Goal: Complete application form

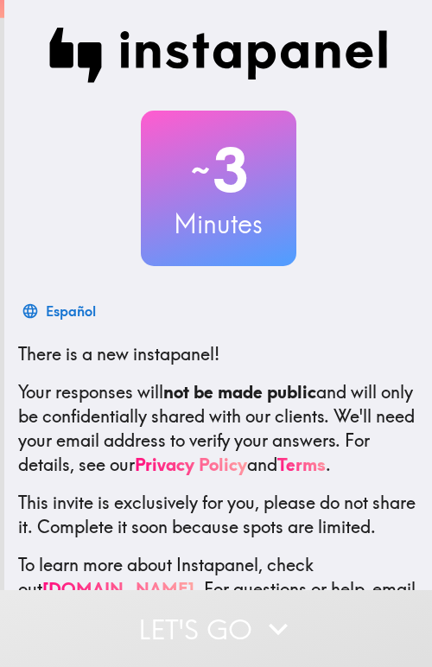
click at [67, 402] on p "Your responses will not be made public and will only be confidentially shared w…" at bounding box center [218, 428] width 400 height 97
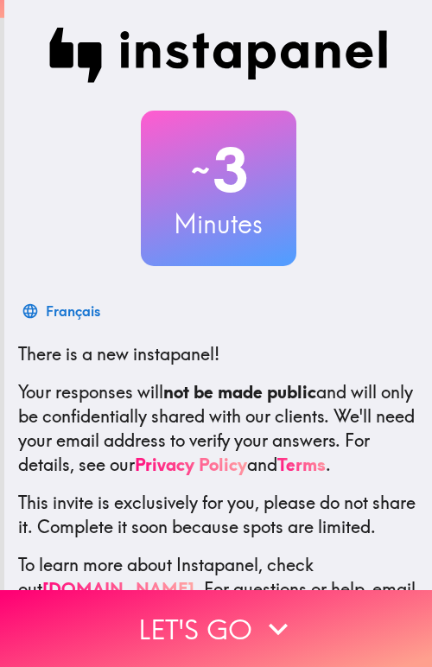
scroll to position [124, 0]
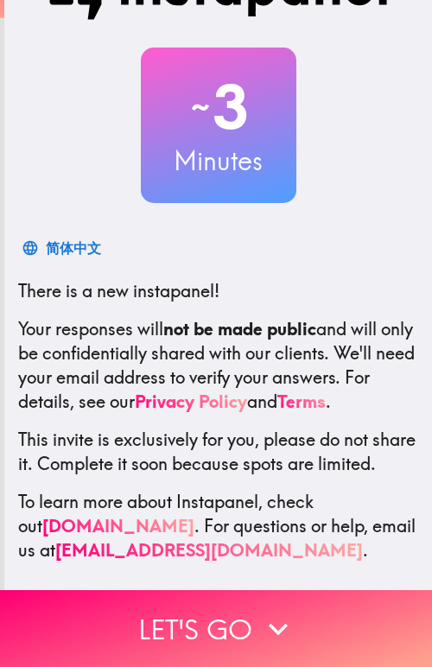
click at [169, 428] on p "This invite is exclusively for you, please do not share it. Complete it soon be…" at bounding box center [218, 452] width 400 height 48
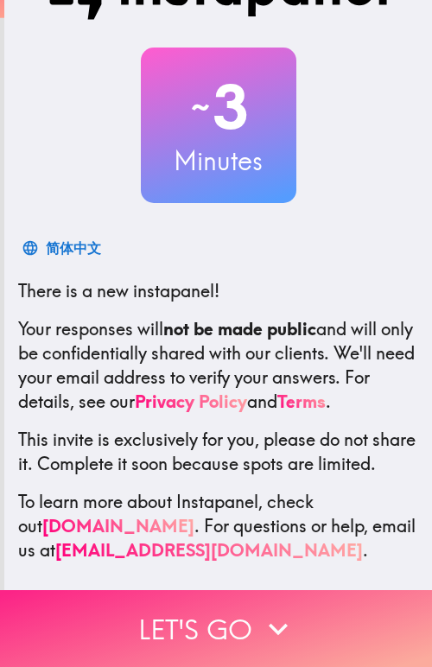
click at [219, 624] on button "Let's go" at bounding box center [216, 628] width 432 height 77
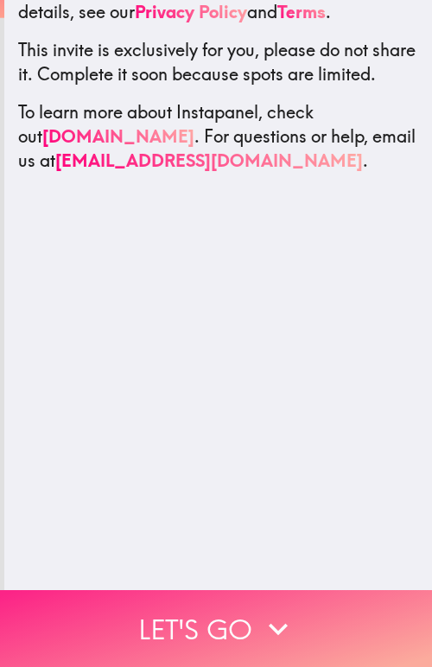
scroll to position [0, 0]
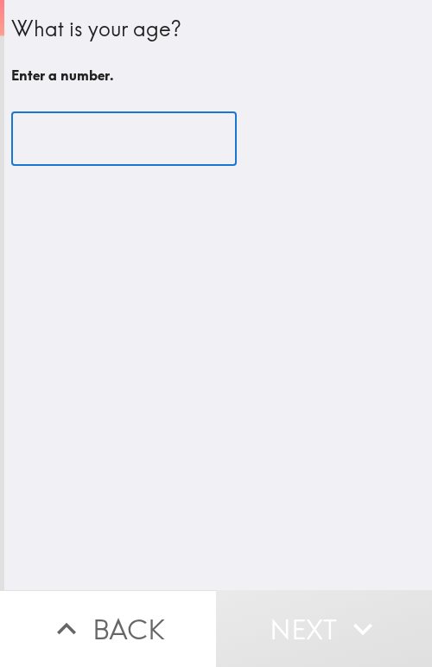
click at [108, 149] on input "number" at bounding box center [124, 139] width 226 height 54
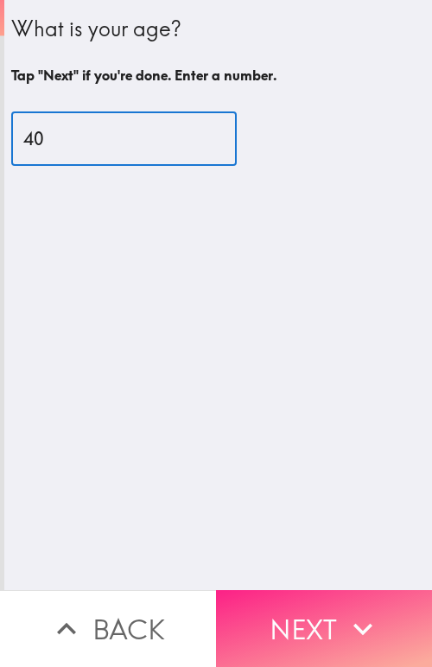
type input "40"
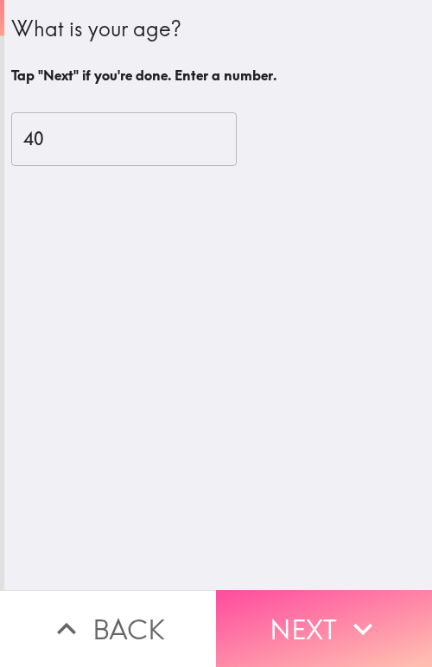
click at [278, 624] on button "Next" at bounding box center [324, 628] width 216 height 77
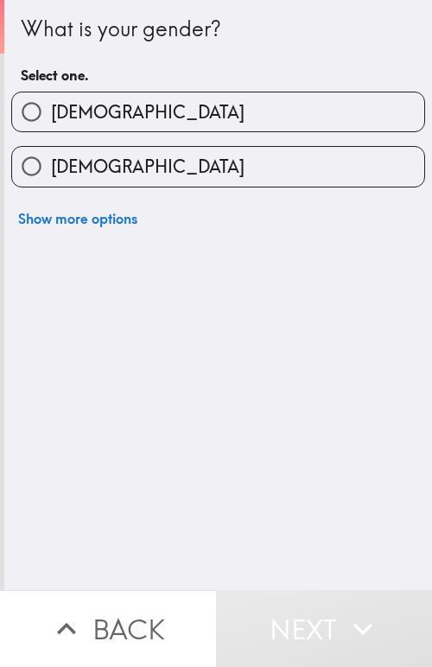
click at [76, 94] on label "[DEMOGRAPHIC_DATA]" at bounding box center [218, 111] width 412 height 39
click at [51, 94] on input "[DEMOGRAPHIC_DATA]" at bounding box center [31, 111] width 39 height 39
radio input "true"
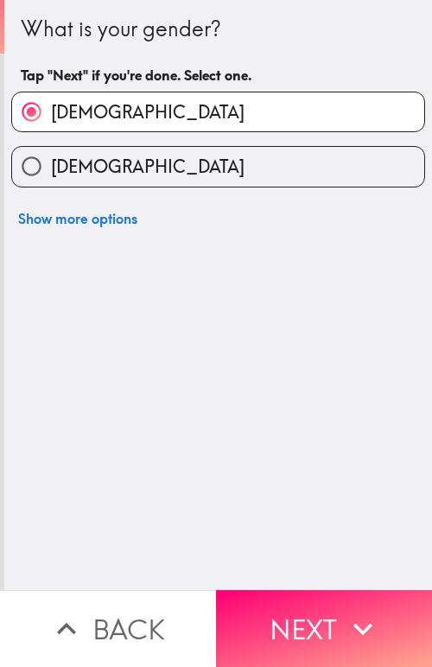
click at [299, 605] on button "Next" at bounding box center [324, 628] width 216 height 77
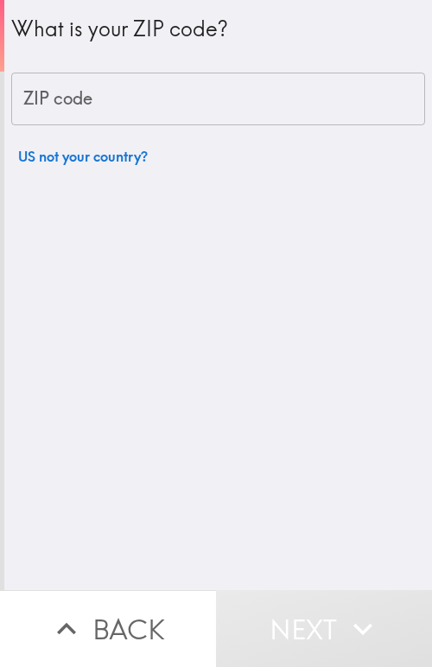
click at [156, 101] on input "ZIP code" at bounding box center [218, 100] width 414 height 54
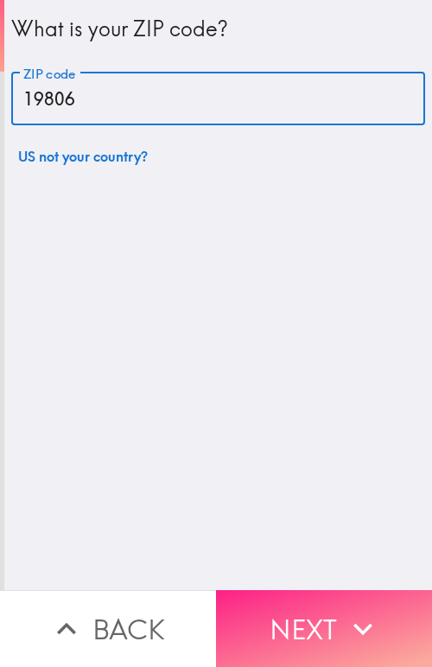
type input "19806"
click at [288, 599] on button "Next" at bounding box center [324, 628] width 216 height 77
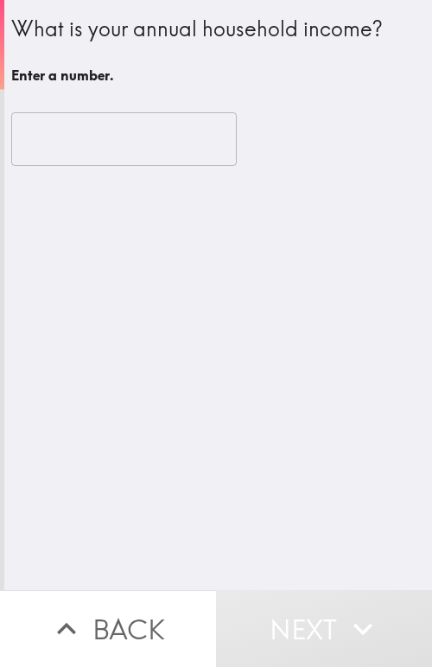
click at [137, 136] on input "number" at bounding box center [124, 139] width 226 height 54
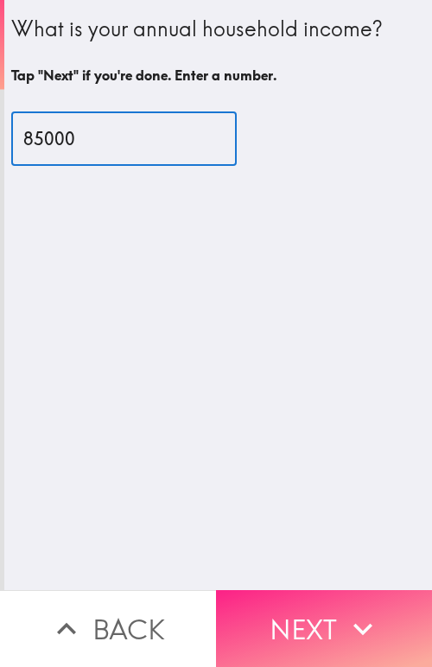
type input "85000"
click at [277, 614] on button "Next" at bounding box center [324, 628] width 216 height 77
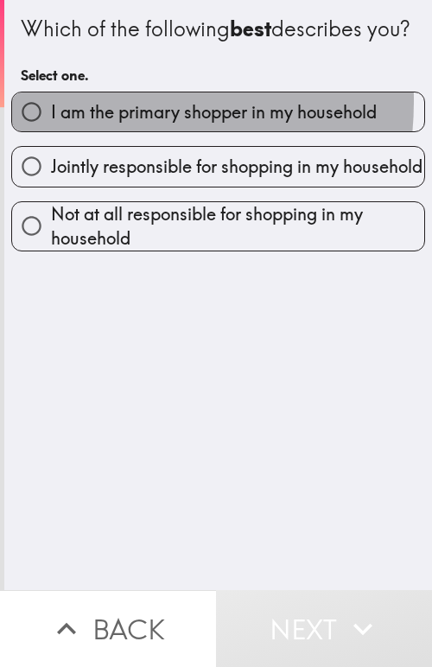
click at [77, 124] on span "I am the primary shopper in my household" at bounding box center [214, 112] width 326 height 24
click at [51, 130] on input "I am the primary shopper in my household" at bounding box center [31, 111] width 39 height 39
radio input "true"
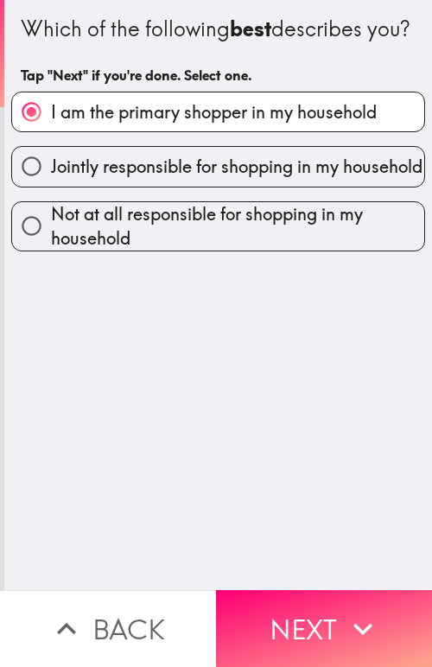
click at [314, 611] on button "Next" at bounding box center [324, 628] width 216 height 77
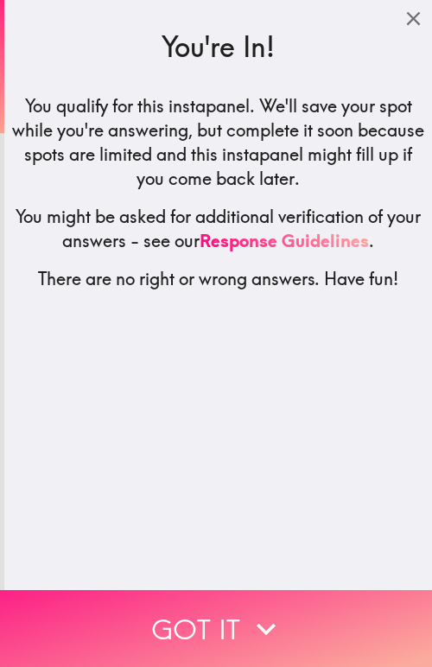
click at [254, 626] on icon "button" at bounding box center [266, 629] width 38 height 38
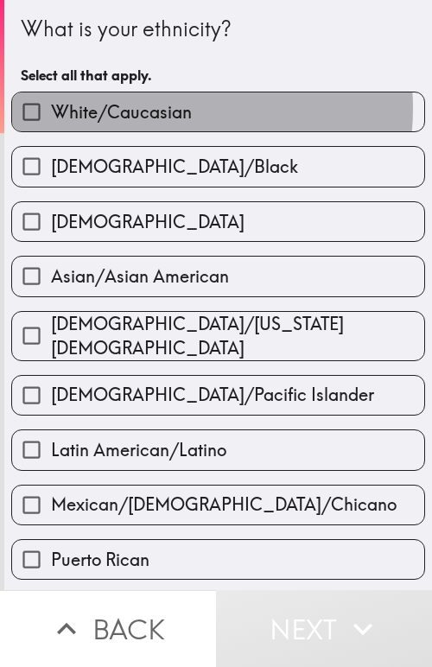
click at [149, 108] on span "White/Caucasian" at bounding box center [121, 112] width 141 height 24
click at [51, 108] on input "White/Caucasian" at bounding box center [31, 111] width 39 height 39
checkbox input "true"
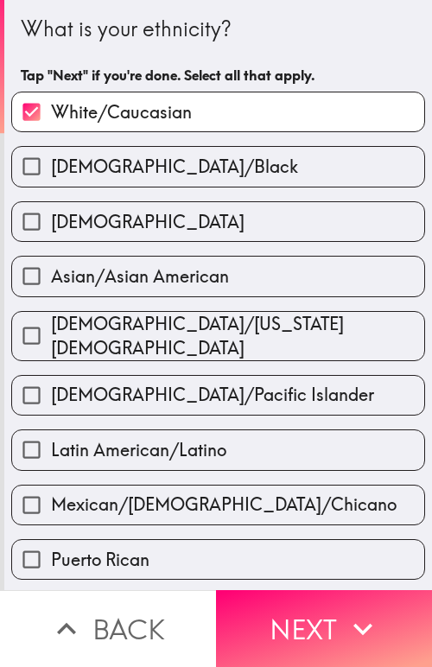
scroll to position [432, 0]
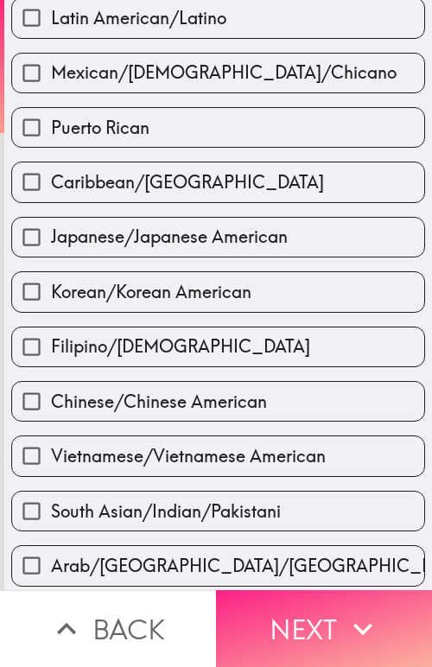
click at [281, 614] on button "Next" at bounding box center [324, 628] width 216 height 77
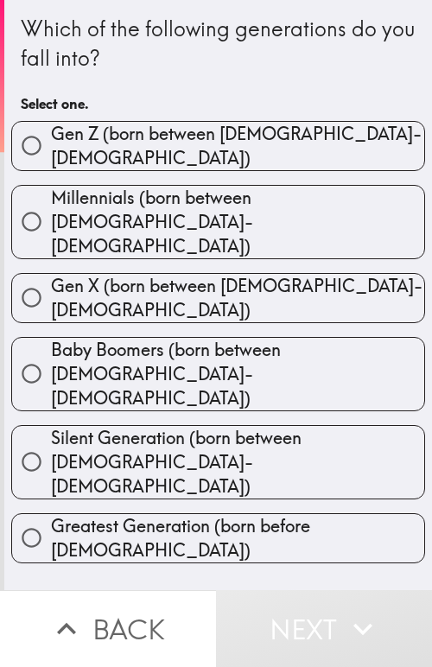
click at [145, 274] on span "Gen X (born between [DEMOGRAPHIC_DATA]-[DEMOGRAPHIC_DATA])" at bounding box center [237, 298] width 373 height 48
click at [51, 278] on input "Gen X (born between [DEMOGRAPHIC_DATA]-[DEMOGRAPHIC_DATA])" at bounding box center [31, 297] width 39 height 39
radio input "true"
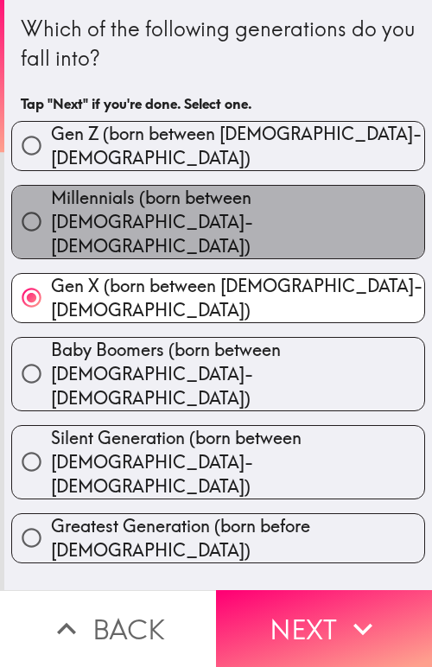
click at [221, 208] on label "Millennials (born between [DEMOGRAPHIC_DATA]-[DEMOGRAPHIC_DATA])" at bounding box center [218, 222] width 412 height 73
click at [51, 208] on input "Millennials (born between [DEMOGRAPHIC_DATA]-[DEMOGRAPHIC_DATA])" at bounding box center [31, 221] width 39 height 39
radio input "true"
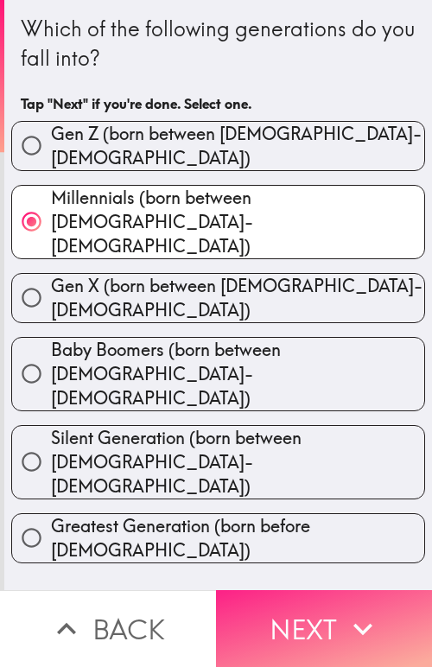
click at [302, 602] on button "Next" at bounding box center [324, 628] width 216 height 77
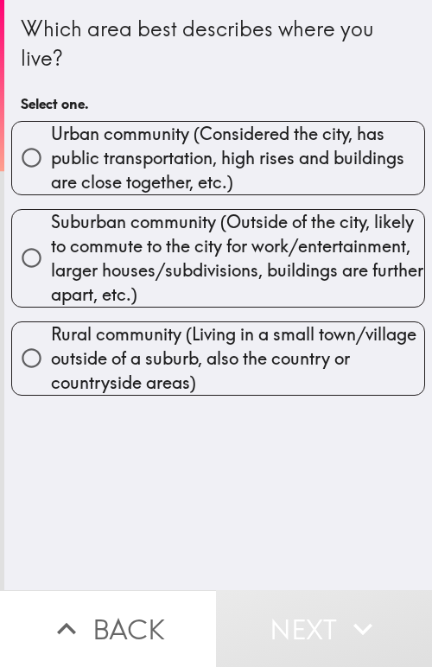
click at [111, 143] on span "Urban community (Considered the city, has public transportation, high rises and…" at bounding box center [237, 158] width 373 height 73
click at [51, 143] on input "Urban community (Considered the city, has public transportation, high rises and…" at bounding box center [31, 157] width 39 height 39
radio input "true"
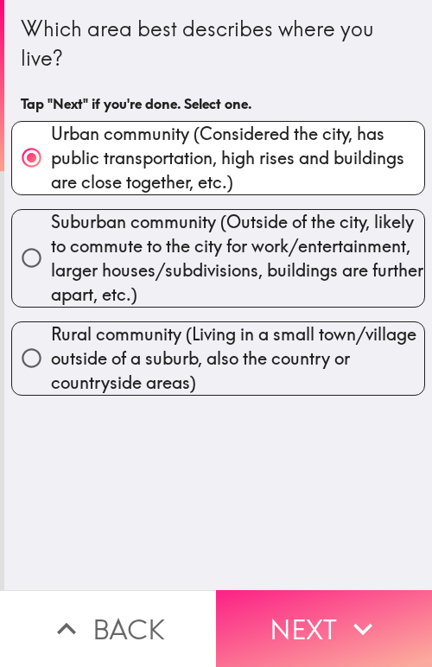
click at [285, 606] on button "Next" at bounding box center [324, 628] width 216 height 77
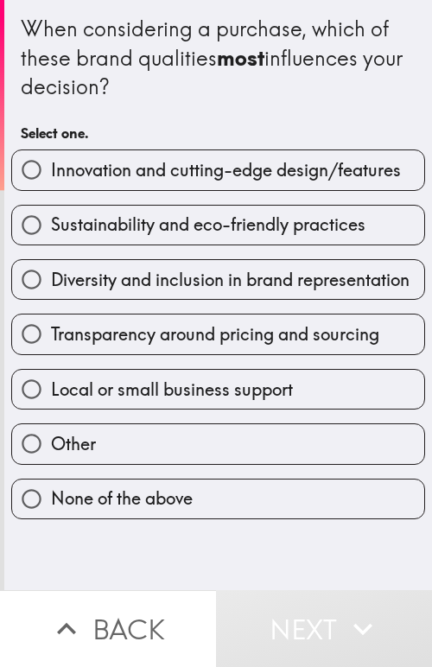
click at [136, 285] on span "Diversity and inclusion in brand representation" at bounding box center [230, 280] width 359 height 24
click at [51, 285] on input "Diversity and inclusion in brand representation" at bounding box center [31, 279] width 39 height 39
radio input "true"
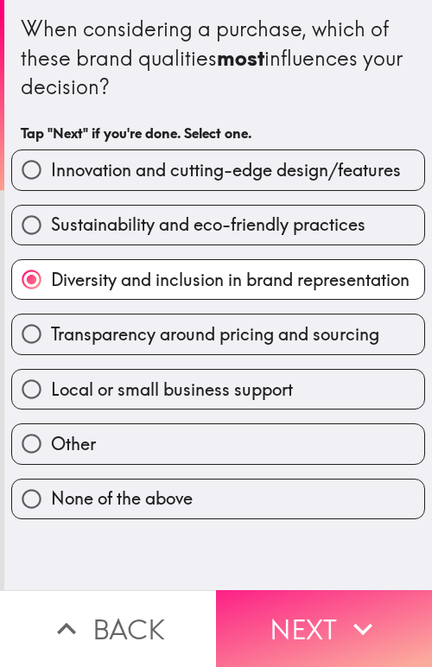
click at [304, 601] on button "Next" at bounding box center [324, 628] width 216 height 77
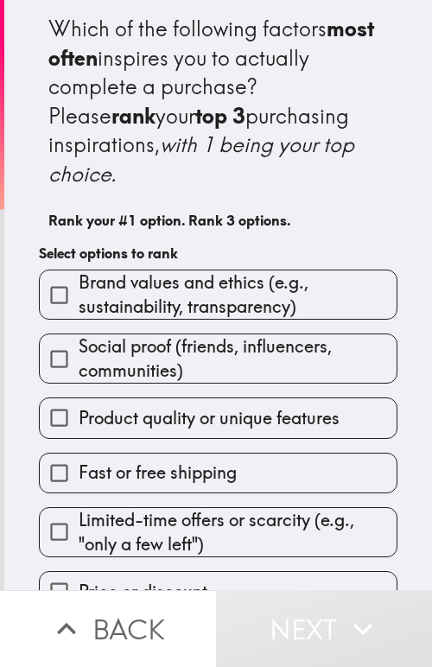
click at [143, 347] on span "Social proof (friends, influencers, communities)" at bounding box center [238, 358] width 318 height 48
click at [79, 347] on input "Social proof (friends, influencers, communities)" at bounding box center [59, 359] width 39 height 39
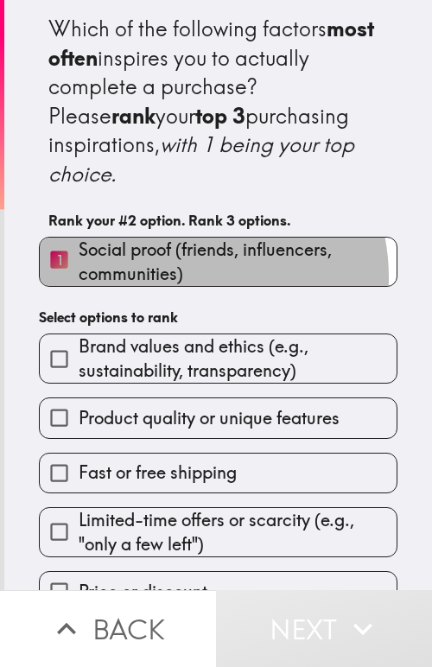
click at [174, 248] on span "Social proof (friends, influencers, communities)" at bounding box center [238, 262] width 318 height 48
click at [79, 248] on input "1 Social proof (friends, influencers, communities)" at bounding box center [59, 261] width 39 height 42
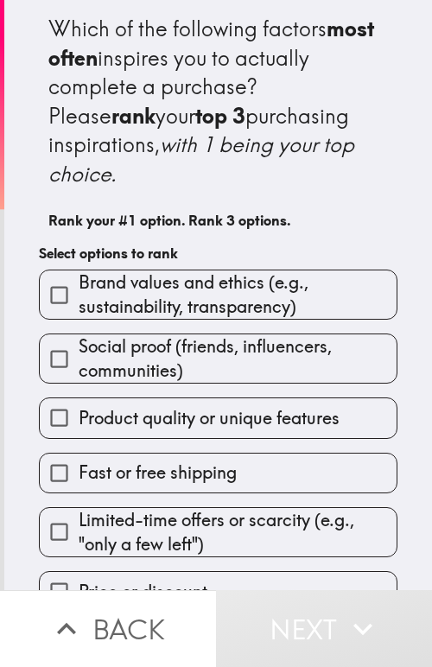
click at [187, 334] on span "Social proof (friends, influencers, communities)" at bounding box center [238, 358] width 318 height 48
click at [79, 340] on input "Social proof (friends, influencers, communities)" at bounding box center [59, 359] width 39 height 39
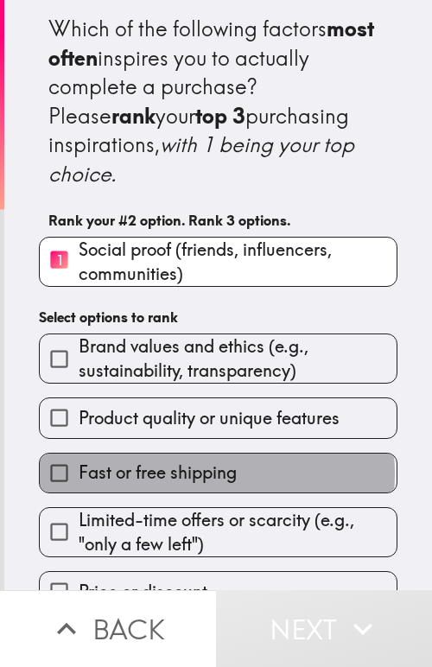
click at [209, 461] on span "Fast or free shipping" at bounding box center [158, 473] width 158 height 24
click at [79, 454] on input "Fast or free shipping" at bounding box center [59, 473] width 39 height 39
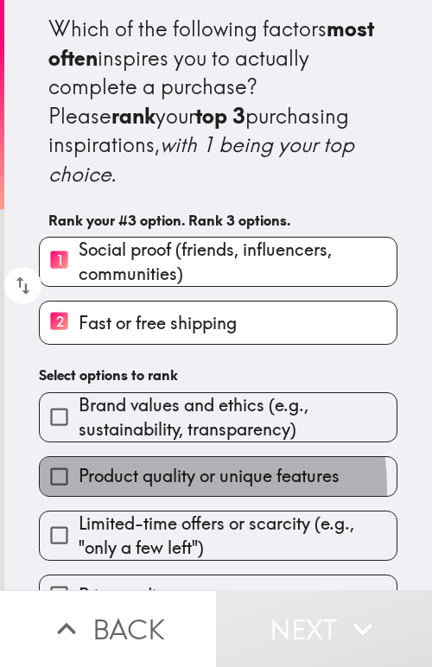
click at [168, 464] on span "Product quality or unique features" at bounding box center [209, 476] width 261 height 24
click at [79, 458] on input "Product quality or unique features" at bounding box center [59, 476] width 39 height 39
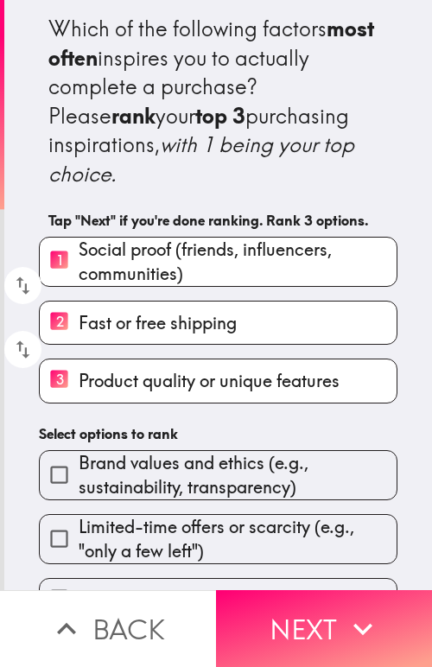
scroll to position [67, 0]
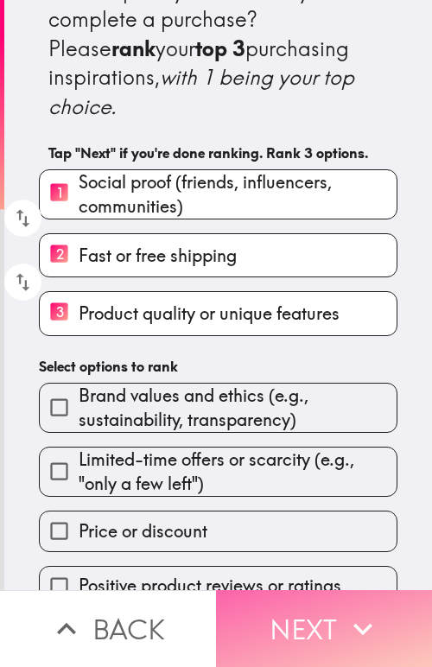
click at [308, 601] on button "Next" at bounding box center [324, 628] width 216 height 77
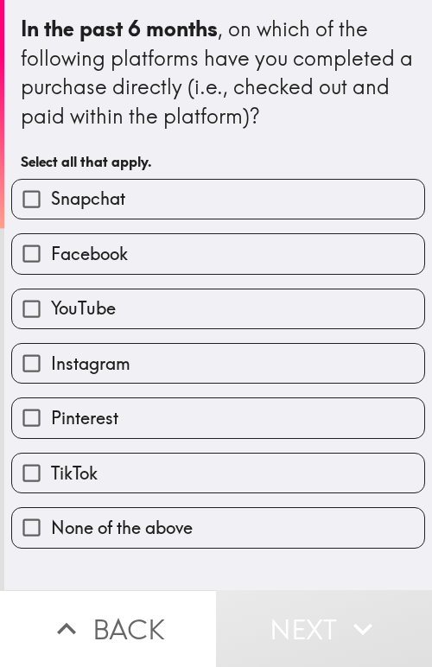
click at [95, 250] on span "Facebook" at bounding box center [89, 254] width 77 height 24
click at [51, 250] on input "Facebook" at bounding box center [31, 253] width 39 height 39
checkbox input "true"
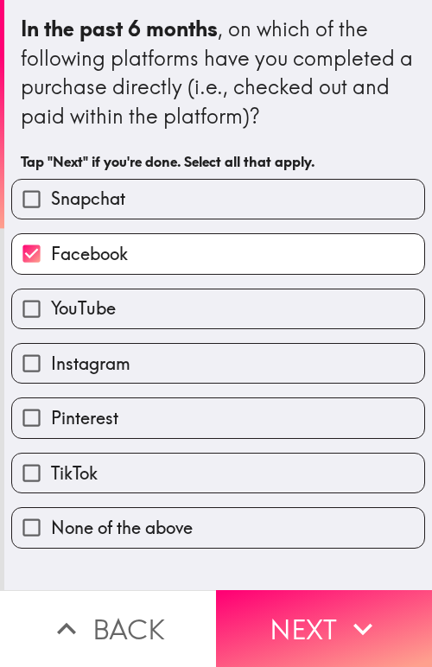
click at [107, 316] on span "YouTube" at bounding box center [83, 308] width 65 height 24
click at [51, 316] on input "YouTube" at bounding box center [31, 308] width 39 height 39
checkbox input "true"
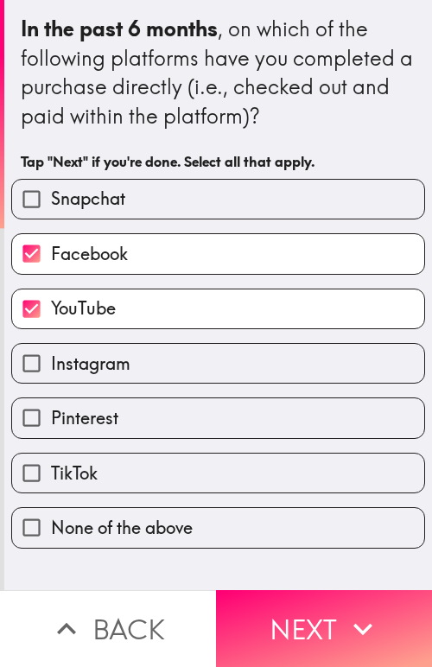
drag, startPoint x: 139, startPoint y: 373, endPoint x: 156, endPoint y: 423, distance: 52.2
click at [144, 380] on label "Instagram" at bounding box center [218, 363] width 412 height 39
click at [51, 380] on input "Instagram" at bounding box center [31, 363] width 39 height 39
checkbox input "true"
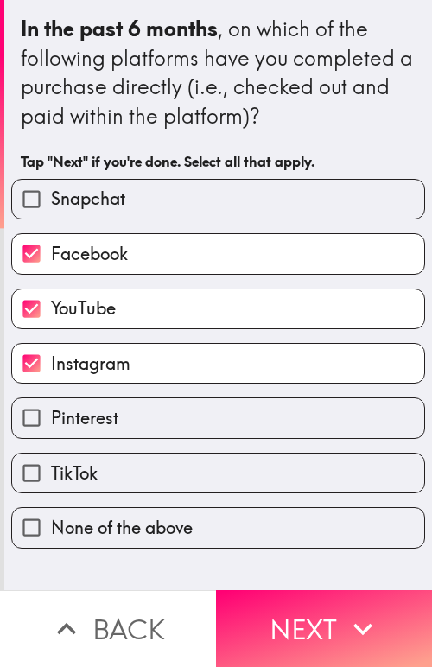
click at [152, 431] on label "Pinterest" at bounding box center [218, 417] width 412 height 39
click at [51, 431] on input "Pinterest" at bounding box center [31, 417] width 39 height 39
checkbox input "true"
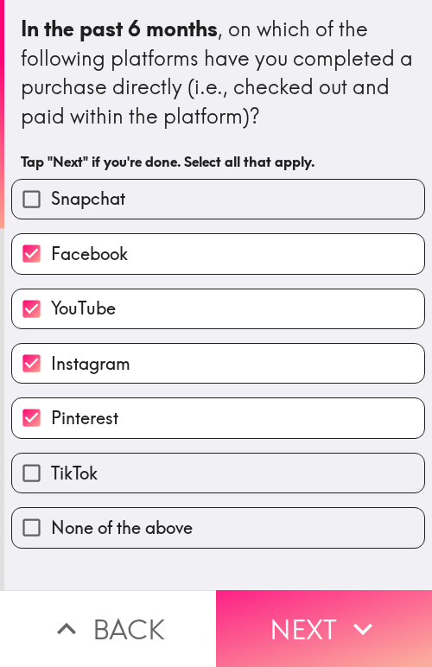
click at [310, 601] on button "Next" at bounding box center [324, 628] width 216 height 77
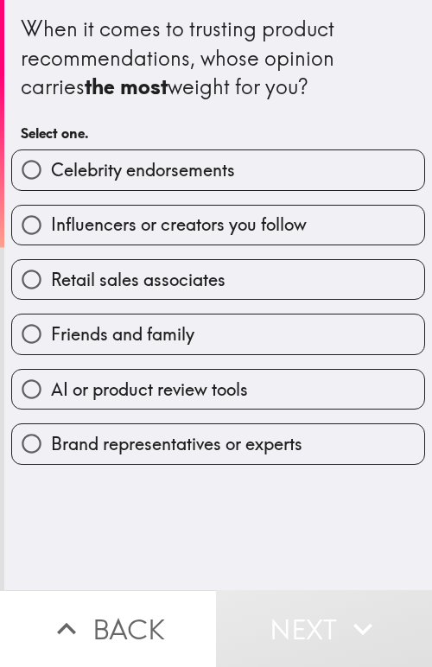
click at [134, 232] on span "Influencers or creators you follow" at bounding box center [179, 225] width 256 height 24
click at [51, 232] on input "Influencers or creators you follow" at bounding box center [31, 225] width 39 height 39
radio input "true"
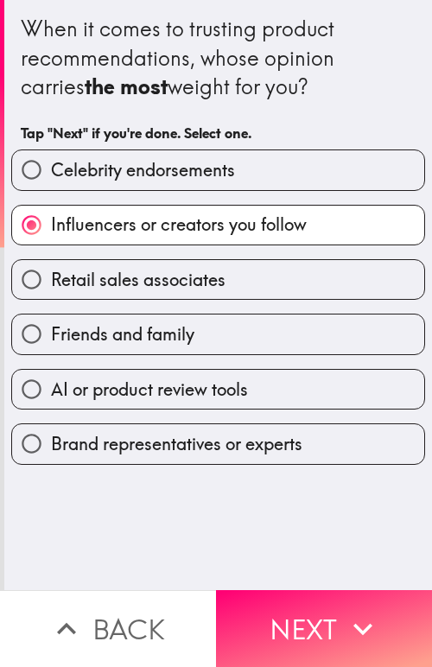
click at [191, 340] on label "Friends and family" at bounding box center [218, 334] width 412 height 39
click at [51, 340] on input "Friends and family" at bounding box center [31, 334] width 39 height 39
radio input "true"
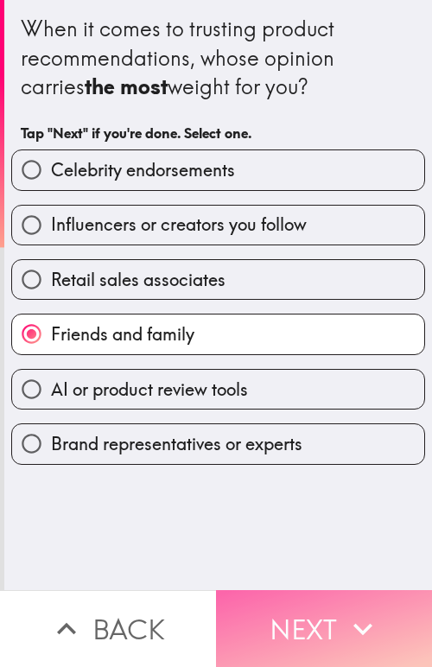
click at [315, 603] on button "Next" at bounding box center [324, 628] width 216 height 77
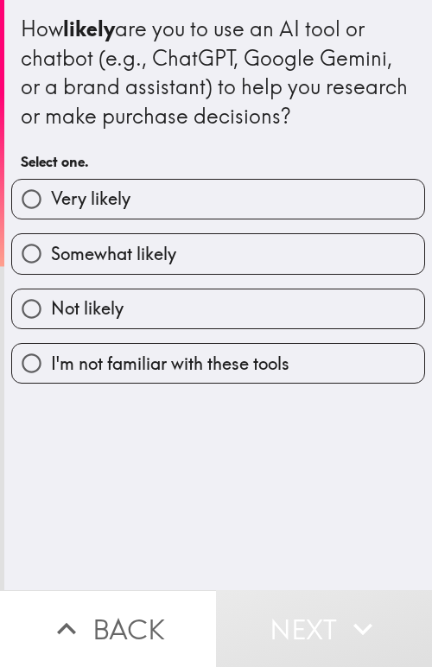
click at [173, 255] on label "Somewhat likely" at bounding box center [218, 253] width 412 height 39
click at [51, 255] on input "Somewhat likely" at bounding box center [31, 253] width 39 height 39
radio input "true"
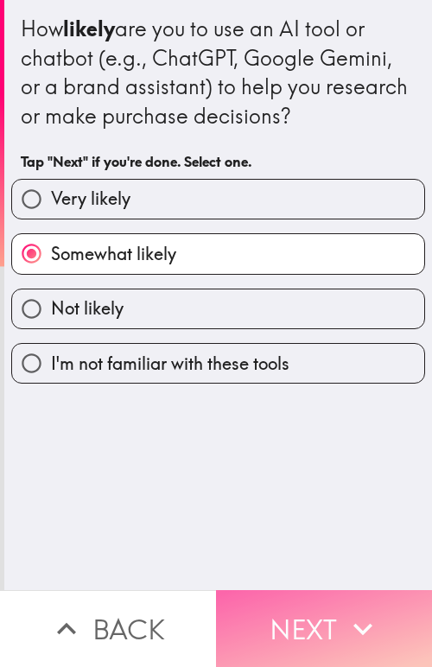
drag, startPoint x: 280, startPoint y: 603, endPoint x: 289, endPoint y: 589, distance: 16.8
click at [278, 603] on button "Next" at bounding box center [324, 628] width 216 height 77
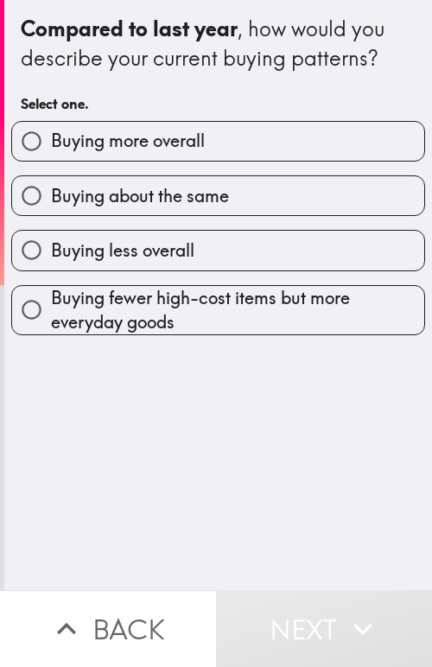
click at [123, 145] on span "Buying more overall" at bounding box center [128, 141] width 154 height 24
click at [51, 145] on input "Buying more overall" at bounding box center [31, 141] width 39 height 39
radio input "true"
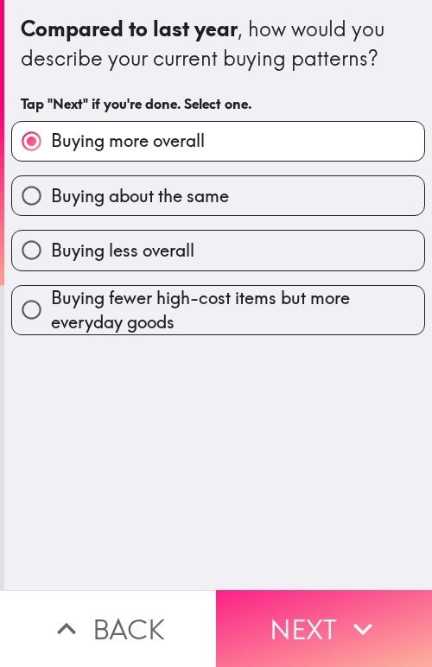
click at [277, 601] on button "Next" at bounding box center [324, 628] width 216 height 77
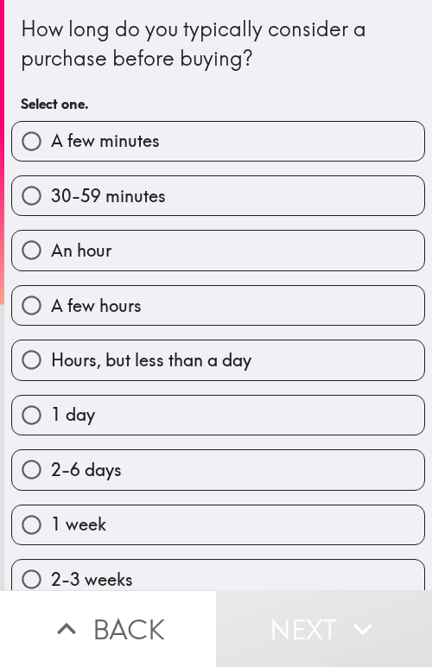
click at [136, 201] on span "30-59 minutes" at bounding box center [108, 196] width 115 height 24
click at [51, 201] on input "30-59 minutes" at bounding box center [31, 195] width 39 height 39
radio input "true"
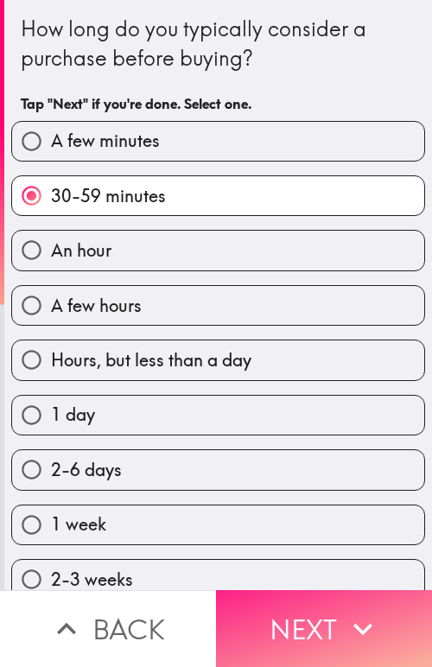
click at [347, 610] on icon "button" at bounding box center [363, 629] width 38 height 38
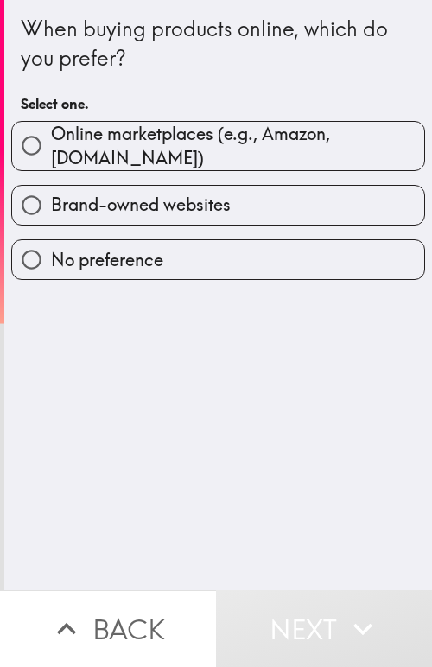
click at [111, 138] on span "Online marketplaces (e.g., Amazon, [DOMAIN_NAME])" at bounding box center [237, 146] width 373 height 48
click at [51, 138] on input "Online marketplaces (e.g., Amazon, [DOMAIN_NAME])" at bounding box center [31, 145] width 39 height 39
radio input "true"
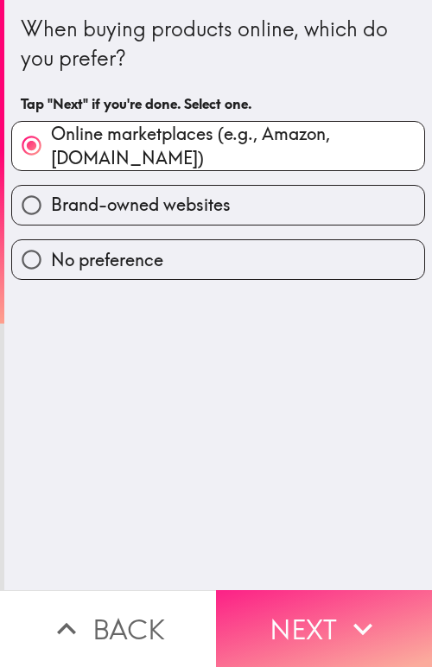
drag, startPoint x: 289, startPoint y: 599, endPoint x: 280, endPoint y: 581, distance: 20.5
click at [289, 596] on button "Next" at bounding box center [324, 628] width 216 height 77
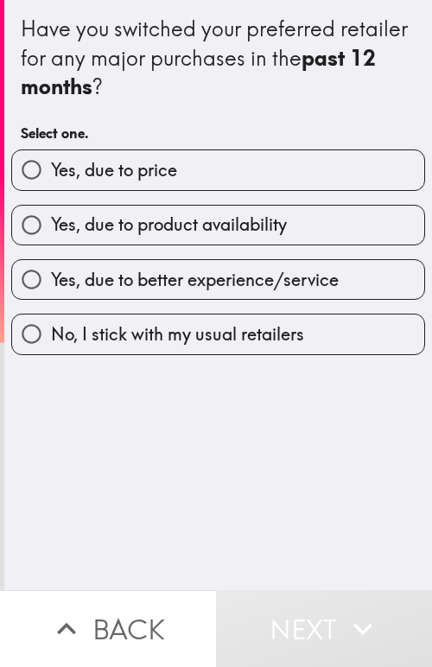
click at [108, 173] on span "Yes, due to price" at bounding box center [114, 170] width 126 height 24
click at [51, 173] on input "Yes, due to price" at bounding box center [31, 169] width 39 height 39
radio input "true"
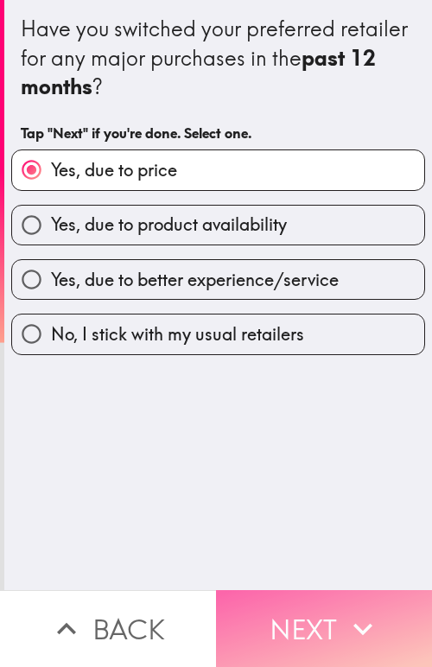
click at [311, 615] on button "Next" at bounding box center [324, 628] width 216 height 77
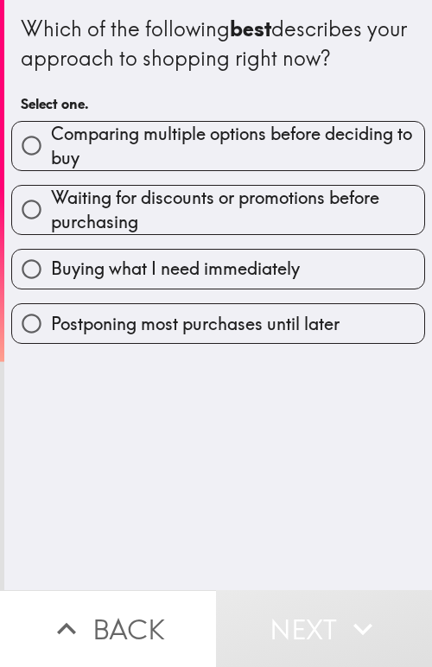
click at [97, 148] on span "Comparing multiple options before deciding to buy" at bounding box center [237, 146] width 373 height 48
click at [51, 148] on input "Comparing multiple options before deciding to buy" at bounding box center [31, 145] width 39 height 39
radio input "true"
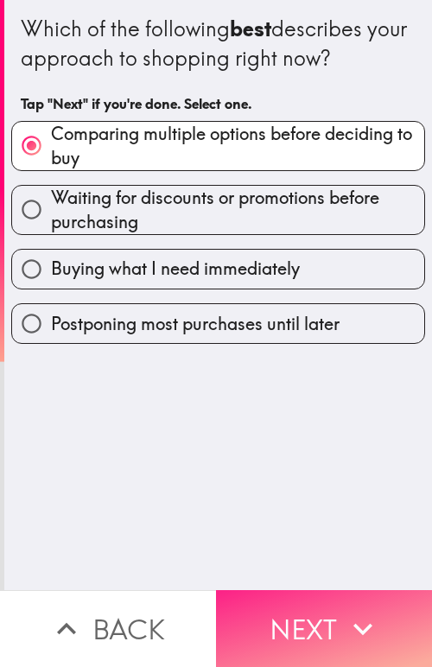
click at [311, 601] on button "Next" at bounding box center [324, 628] width 216 height 77
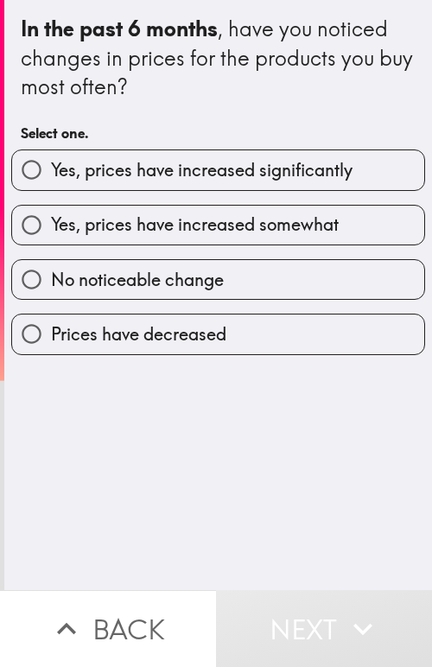
click at [137, 169] on span "Yes, prices have increased significantly" at bounding box center [202, 170] width 302 height 24
click at [51, 169] on input "Yes, prices have increased significantly" at bounding box center [31, 169] width 39 height 39
radio input "true"
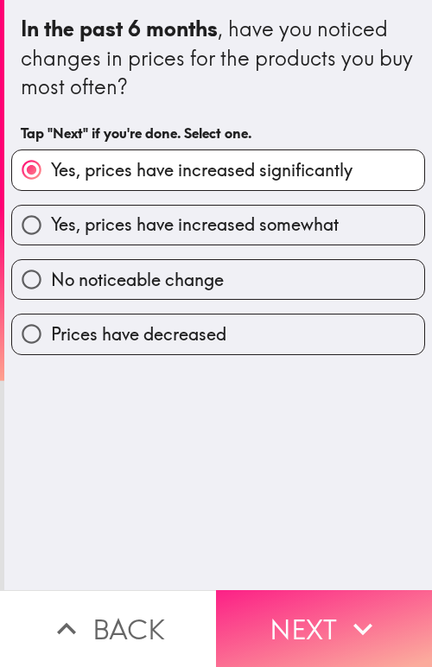
click at [277, 606] on button "Next" at bounding box center [324, 628] width 216 height 77
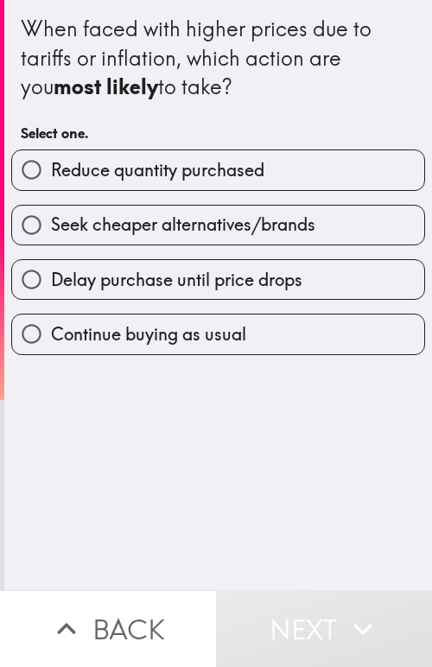
click at [175, 170] on span "Reduce quantity purchased" at bounding box center [157, 170] width 213 height 24
click at [51, 170] on input "Reduce quantity purchased" at bounding box center [31, 169] width 39 height 39
radio input "true"
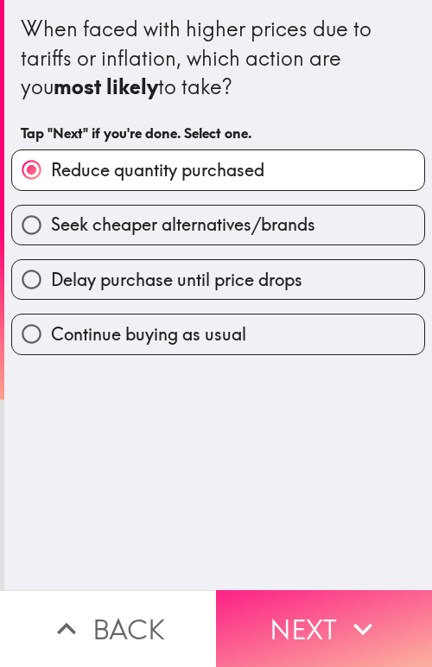
click at [306, 593] on button "Next" at bounding box center [324, 628] width 216 height 77
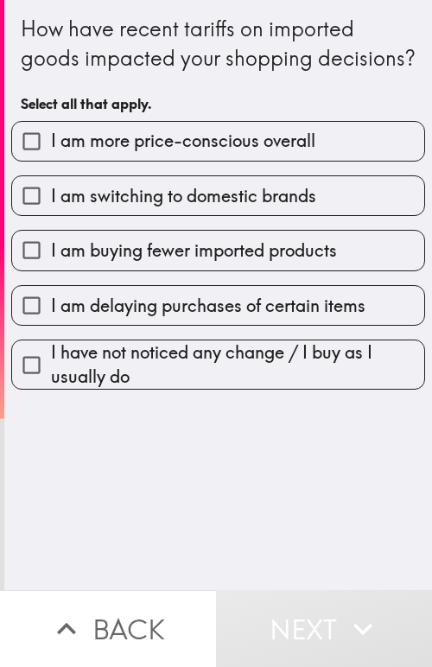
click at [127, 153] on span "I am more price-conscious overall" at bounding box center [183, 141] width 264 height 24
click at [51, 161] on input "I am more price-conscious overall" at bounding box center [31, 141] width 39 height 39
checkbox input "true"
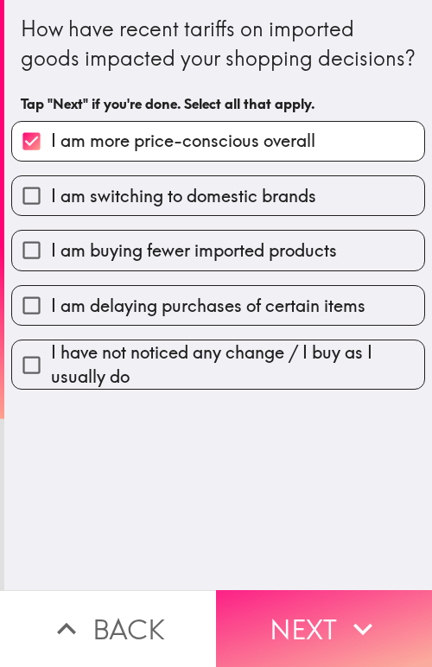
click at [277, 608] on button "Next" at bounding box center [324, 628] width 216 height 77
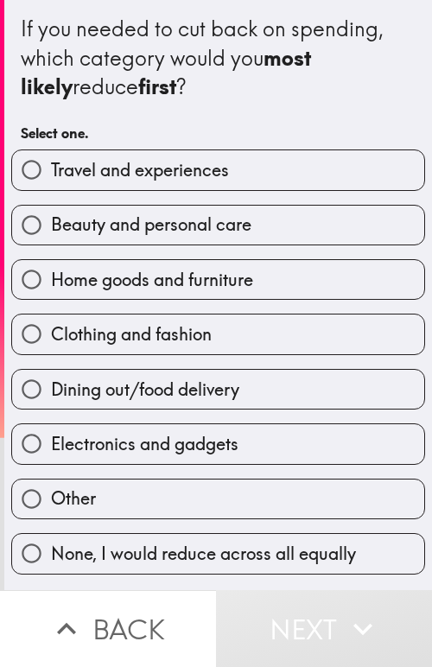
click at [107, 226] on span "Beauty and personal care" at bounding box center [151, 225] width 200 height 24
click at [51, 226] on input "Beauty and personal care" at bounding box center [31, 225] width 39 height 39
radio input "true"
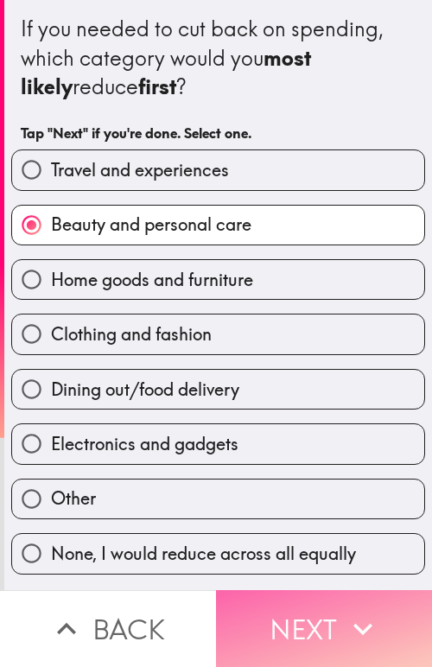
click at [268, 596] on button "Next" at bounding box center [324, 628] width 216 height 77
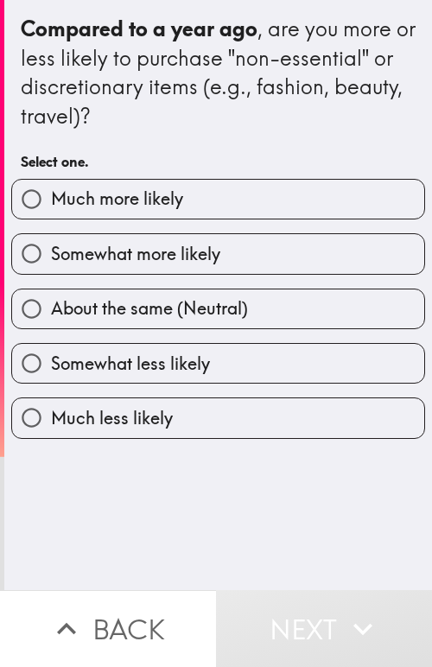
click at [145, 257] on span "Somewhat more likely" at bounding box center [135, 254] width 169 height 24
click at [51, 257] on input "Somewhat more likely" at bounding box center [31, 253] width 39 height 39
radio input "true"
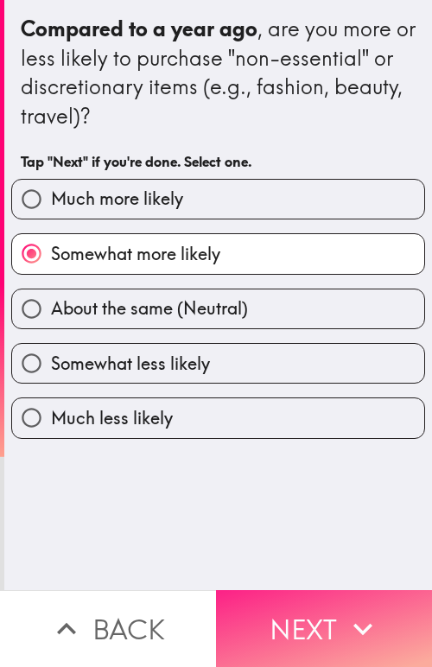
click at [313, 601] on button "Next" at bounding box center [324, 628] width 216 height 77
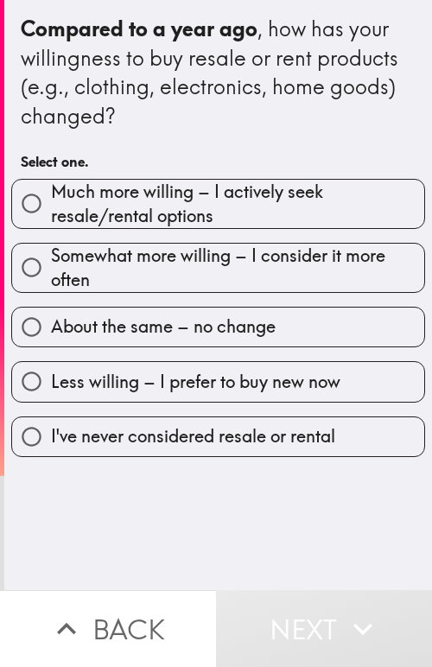
click at [185, 209] on span "Much more willing – I actively seek resale/rental options" at bounding box center [237, 204] width 373 height 48
click at [51, 209] on input "Much more willing – I actively seek resale/rental options" at bounding box center [31, 203] width 39 height 39
radio input "true"
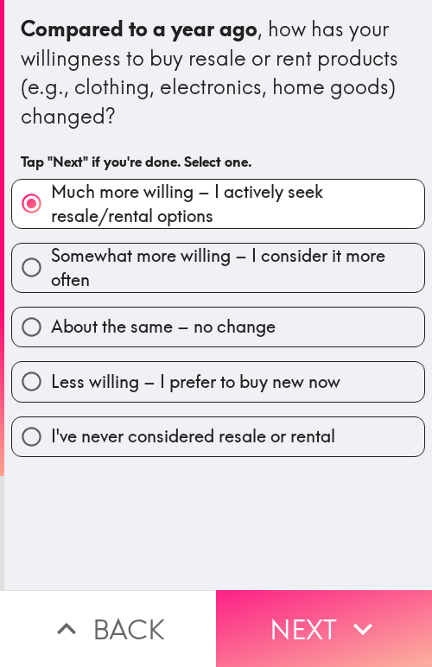
click at [280, 618] on button "Next" at bounding box center [324, 628] width 216 height 77
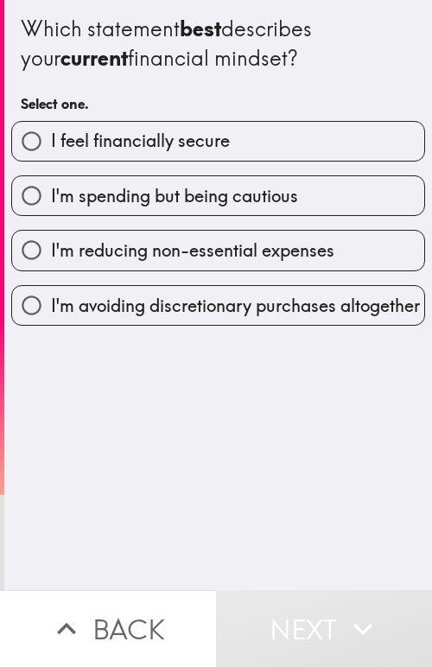
click at [60, 200] on span "I'm spending but being cautious" at bounding box center [174, 196] width 247 height 24
click at [51, 200] on input "I'm spending but being cautious" at bounding box center [31, 195] width 39 height 39
radio input "true"
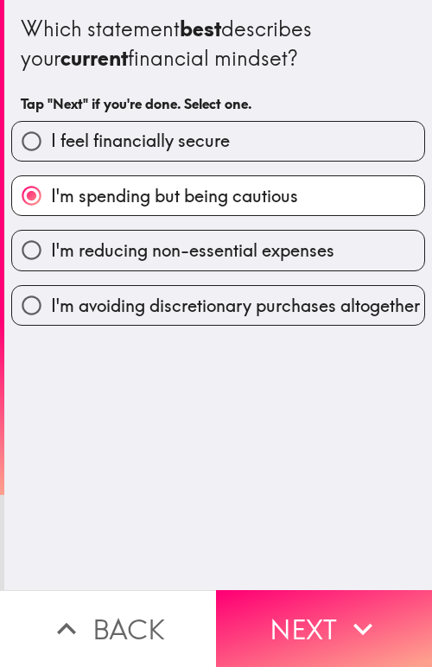
drag, startPoint x: 294, startPoint y: 603, endPoint x: 16, endPoint y: 515, distance: 291.1
click at [280, 603] on button "Next" at bounding box center [324, 628] width 216 height 77
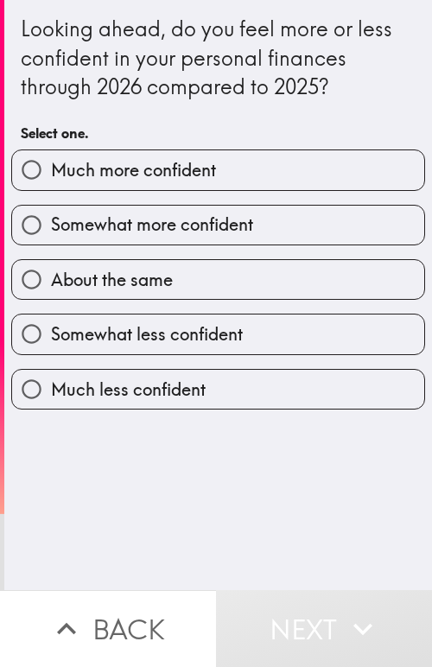
click at [142, 215] on span "Somewhat more confident" at bounding box center [152, 225] width 202 height 24
click at [51, 215] on input "Somewhat more confident" at bounding box center [31, 225] width 39 height 39
radio input "true"
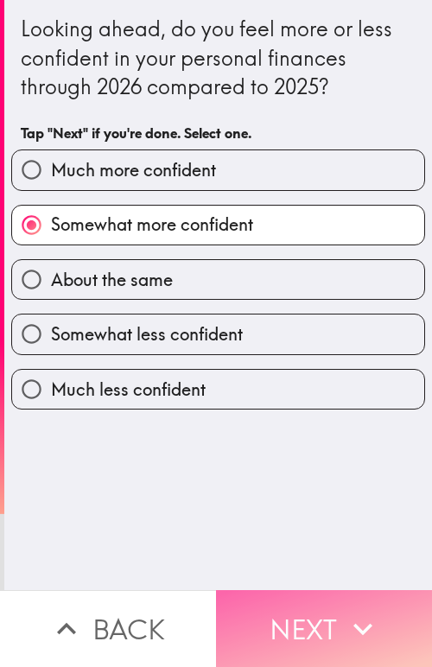
click at [314, 614] on button "Next" at bounding box center [324, 628] width 216 height 77
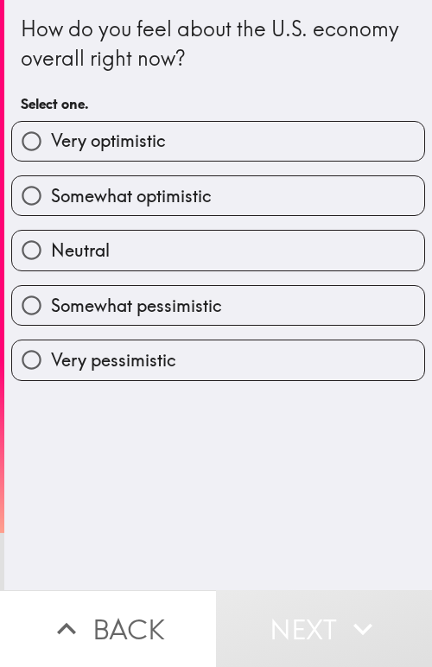
click at [149, 194] on span "Somewhat optimistic" at bounding box center [131, 196] width 161 height 24
click at [51, 194] on input "Somewhat optimistic" at bounding box center [31, 195] width 39 height 39
radio input "true"
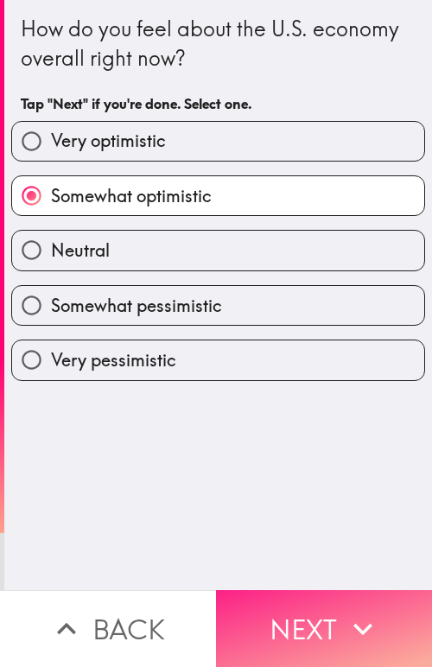
click at [250, 610] on button "Next" at bounding box center [324, 628] width 216 height 77
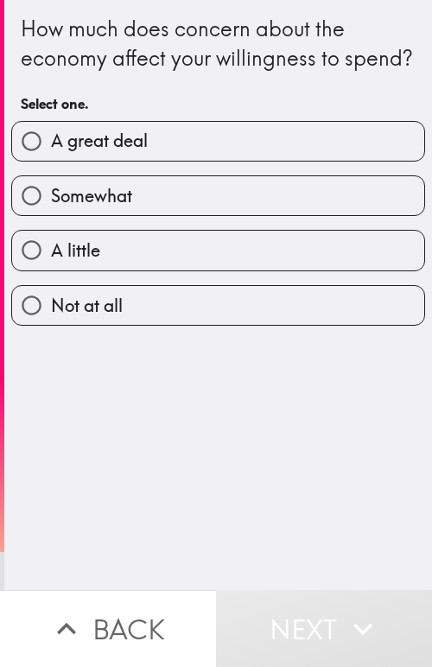
click at [153, 215] on label "Somewhat" at bounding box center [218, 195] width 412 height 39
click at [51, 215] on input "Somewhat" at bounding box center [31, 195] width 39 height 39
radio input "true"
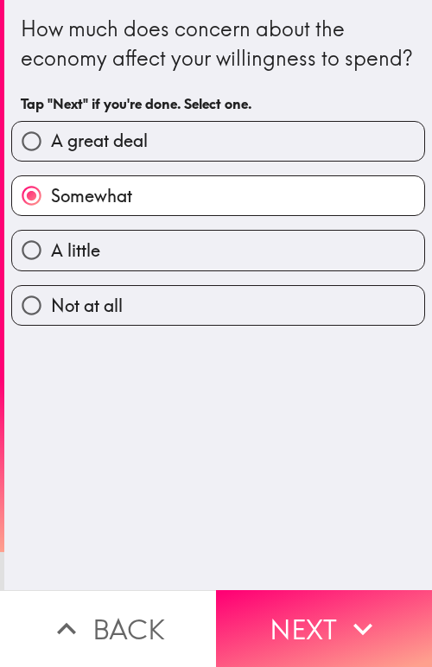
click at [309, 597] on button "Next" at bounding box center [324, 628] width 216 height 77
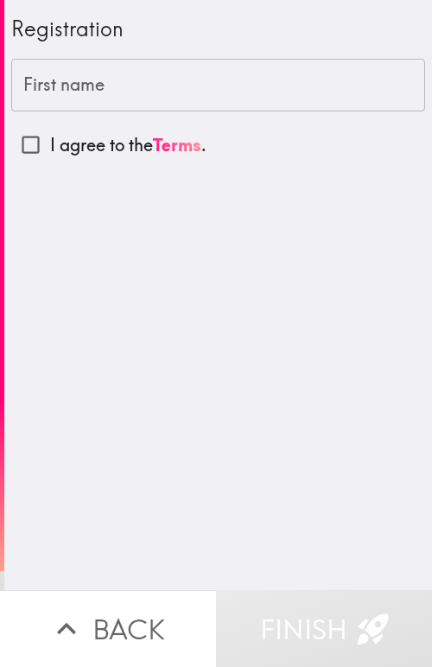
click at [182, 101] on input "First name" at bounding box center [218, 86] width 414 height 54
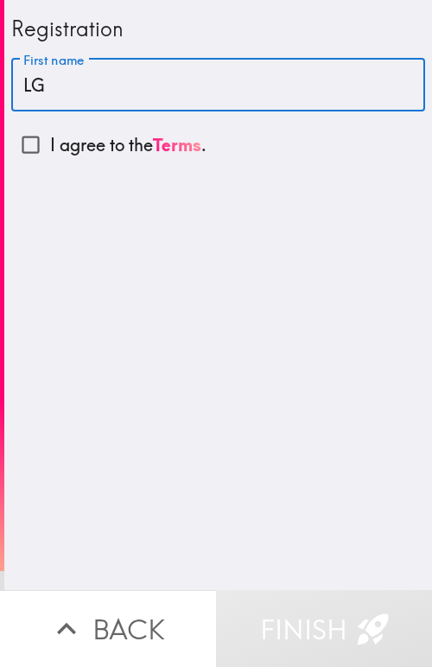
type input "LG"
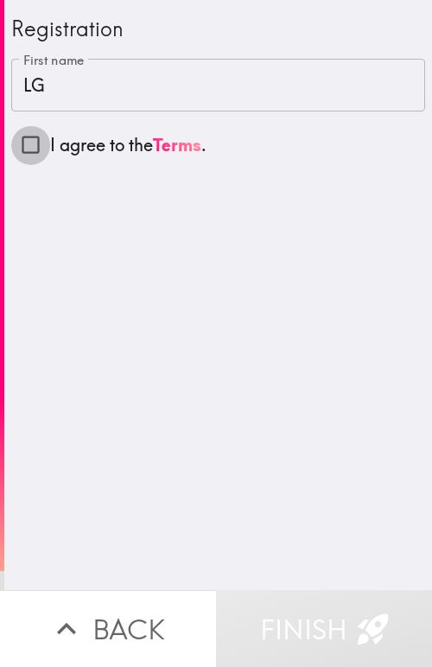
click at [29, 142] on input "I agree to the Terms ." at bounding box center [30, 144] width 39 height 39
checkbox input "true"
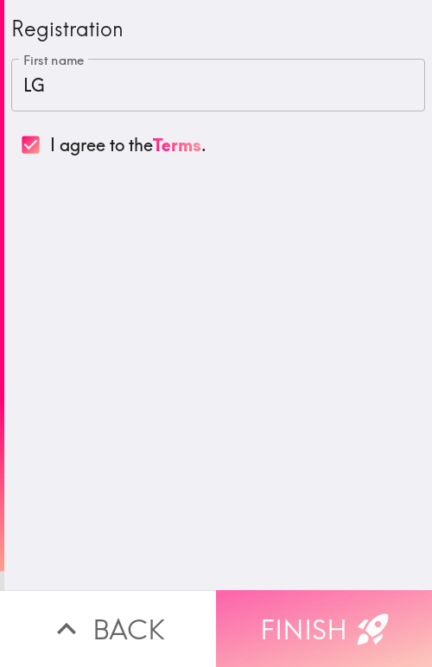
click at [299, 595] on button "Finish" at bounding box center [324, 628] width 216 height 77
